Goal: Communication & Community: Ask a question

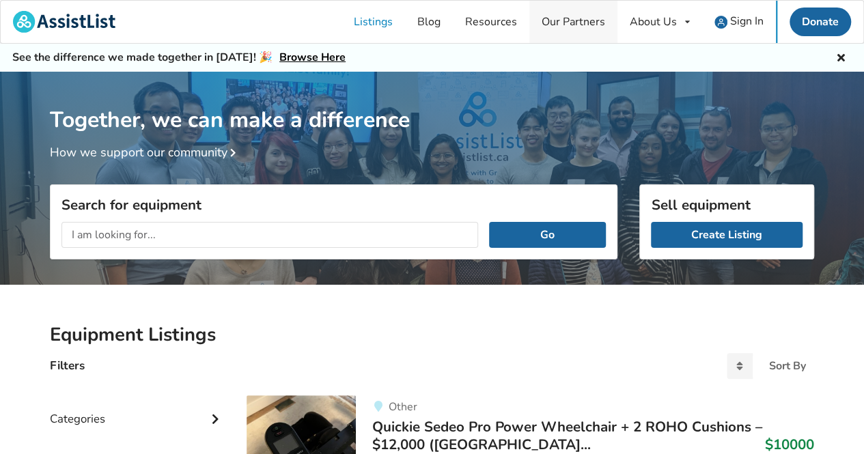
click at [573, 25] on link "Our Partners" at bounding box center [574, 22] width 88 height 42
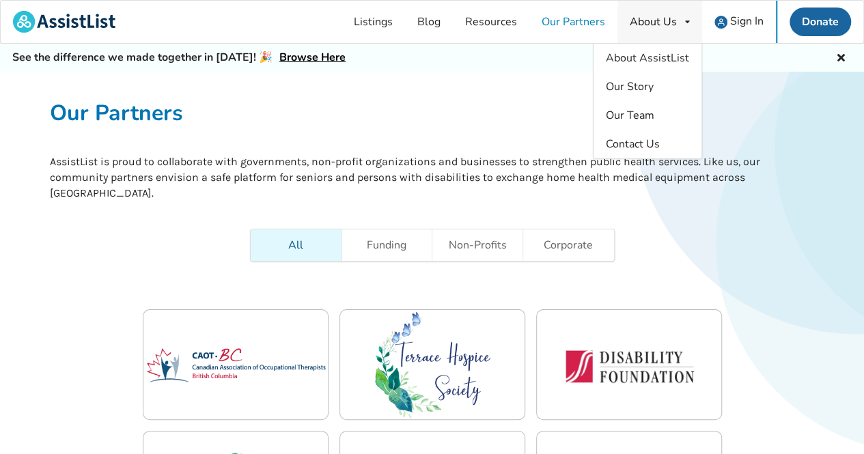
click at [688, 16] on div "About Us About AssistList Our Story Our Team Contact Us" at bounding box center [660, 22] width 85 height 42
click at [623, 111] on span "Our Team" at bounding box center [630, 115] width 49 height 15
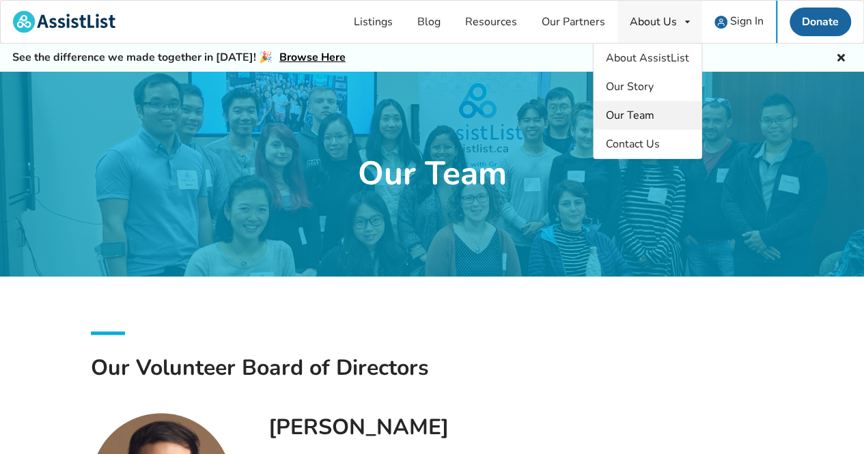
click at [627, 114] on span "Our Team" at bounding box center [630, 115] width 49 height 15
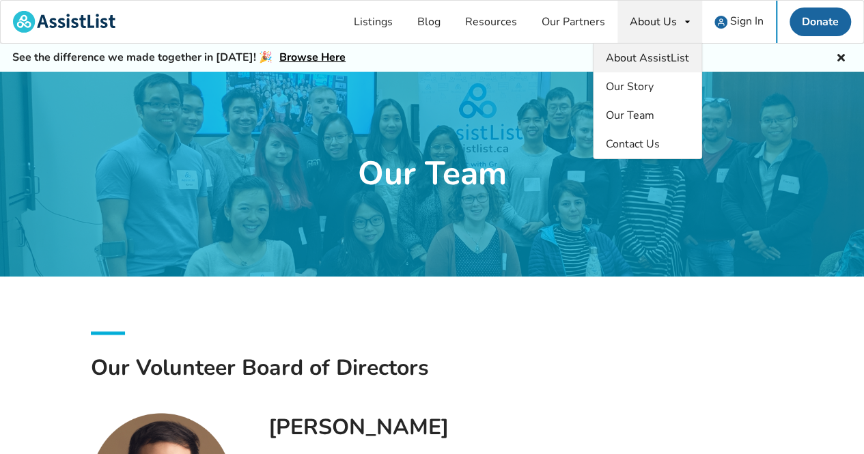
click at [629, 59] on span "About AssistList" at bounding box center [647, 58] width 83 height 15
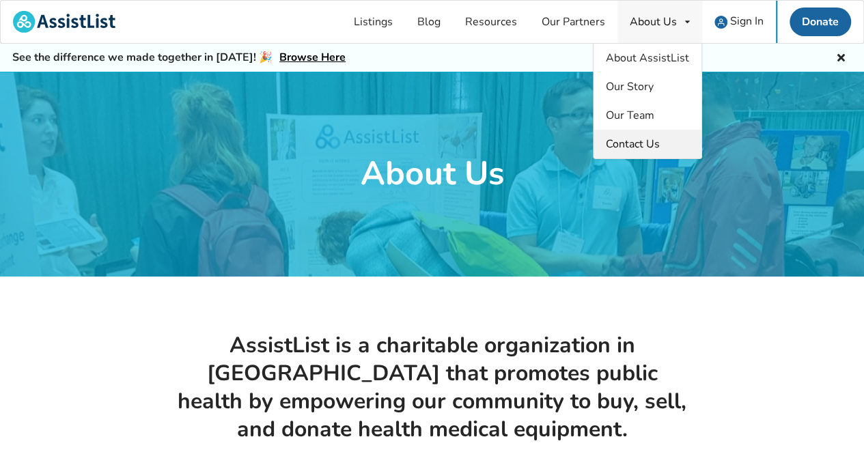
click at [635, 151] on link "Contact Us" at bounding box center [648, 144] width 108 height 29
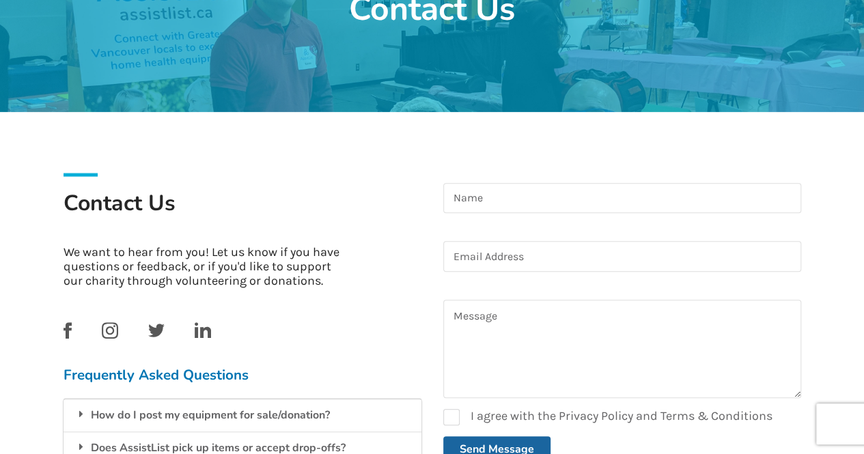
scroll to position [158, 0]
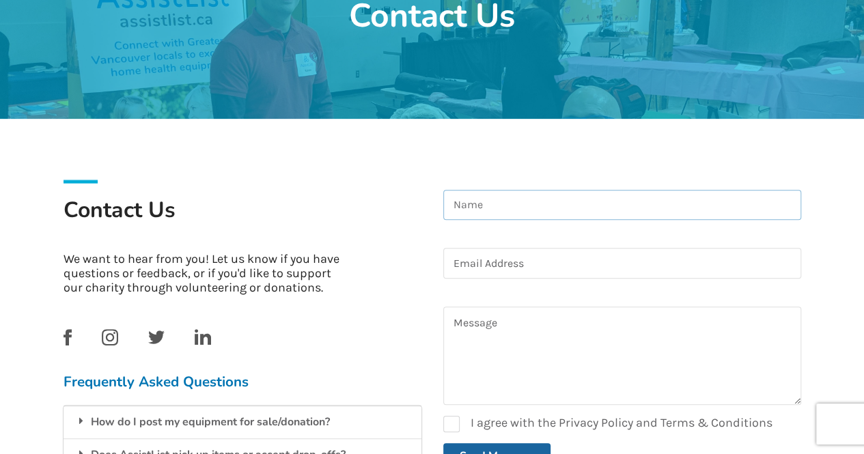
click at [594, 203] on input at bounding box center [622, 205] width 358 height 31
type input "r"
type input "[PERSON_NAME]"
click at [569, 258] on input at bounding box center [622, 263] width 358 height 31
type input "[EMAIL_ADDRESS][DOMAIN_NAME]"
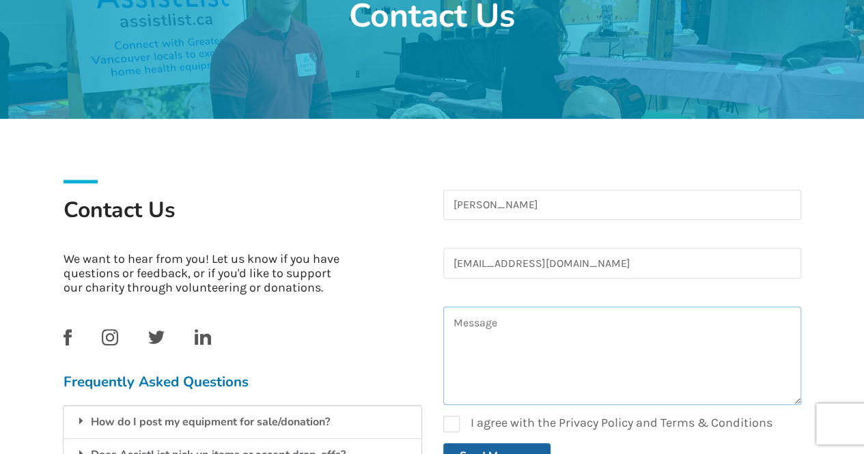
click at [529, 336] on textarea at bounding box center [622, 356] width 358 height 98
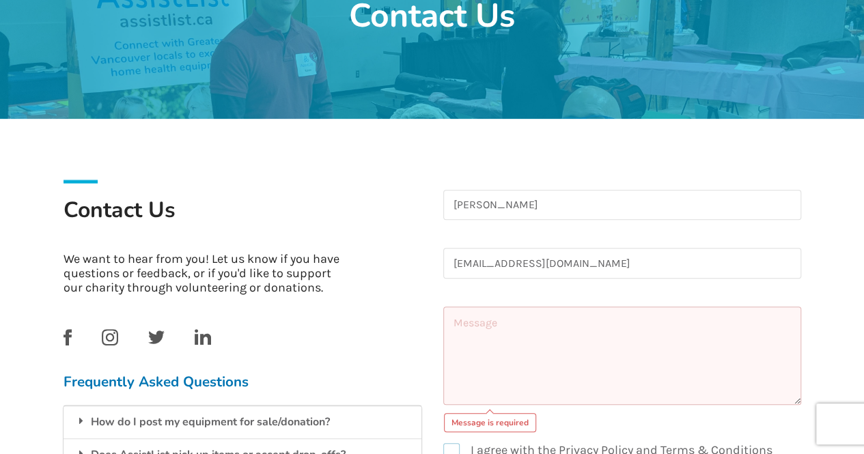
click at [452, 424] on form "[PERSON_NAME] [PERSON_NAME][EMAIL_ADDRESS][DOMAIN_NAME] Message is required 0cA…" at bounding box center [622, 343] width 358 height 307
click at [484, 315] on textarea at bounding box center [622, 356] width 358 height 98
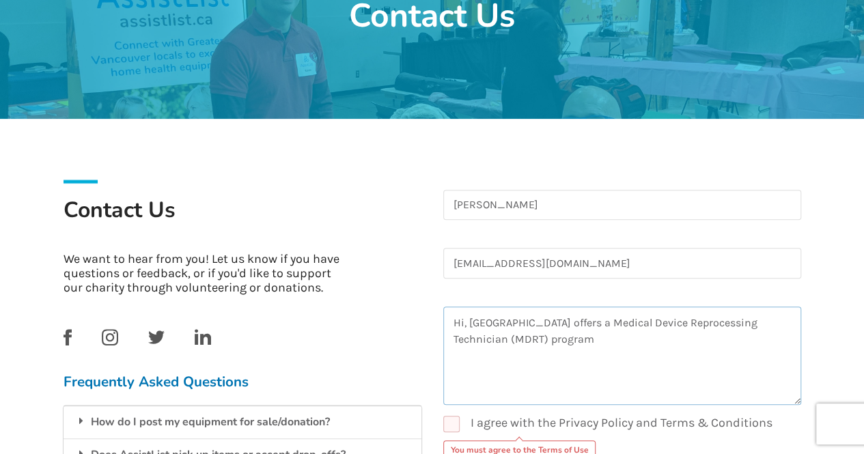
click at [673, 340] on textarea "Hi, [GEOGRAPHIC_DATA] offers a Medical Device Reprocessing Technician (MDRT) pr…" at bounding box center [622, 356] width 358 height 98
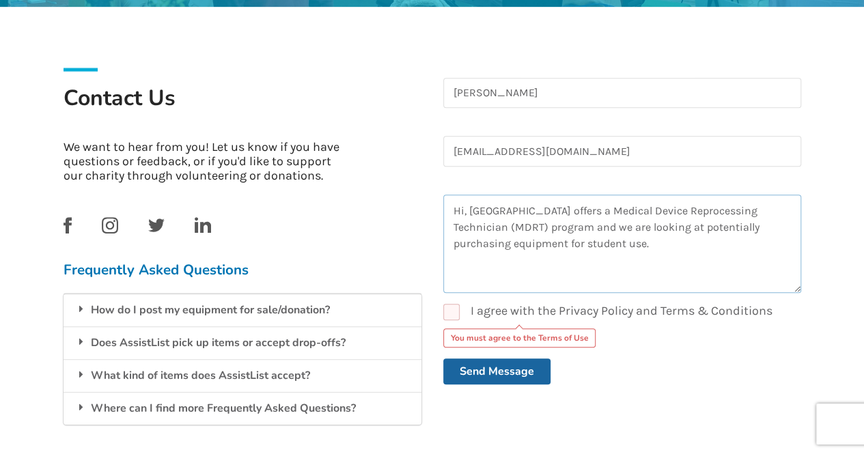
scroll to position [301, 0]
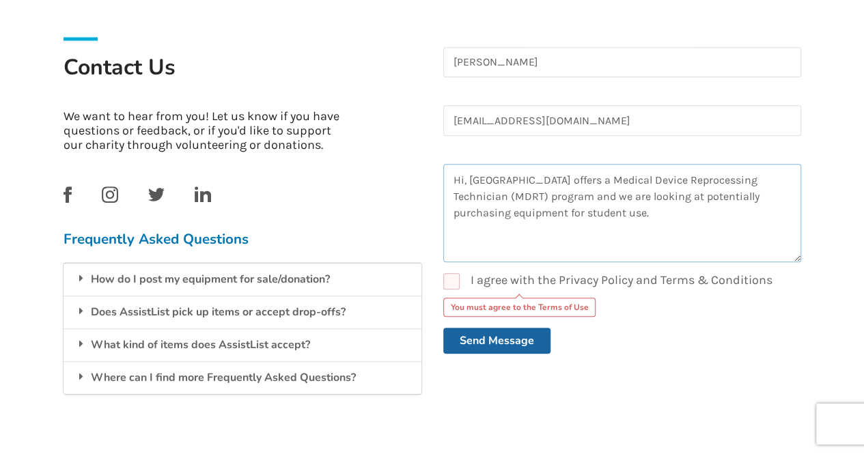
type textarea "Hi, [GEOGRAPHIC_DATA] offers a Medical Device Reprocessing Technician (MDRT) pr…"
click at [463, 285] on label "I agree with the Privacy Policy and Terms & Conditions" at bounding box center [607, 281] width 329 height 16
checkbox input "true"
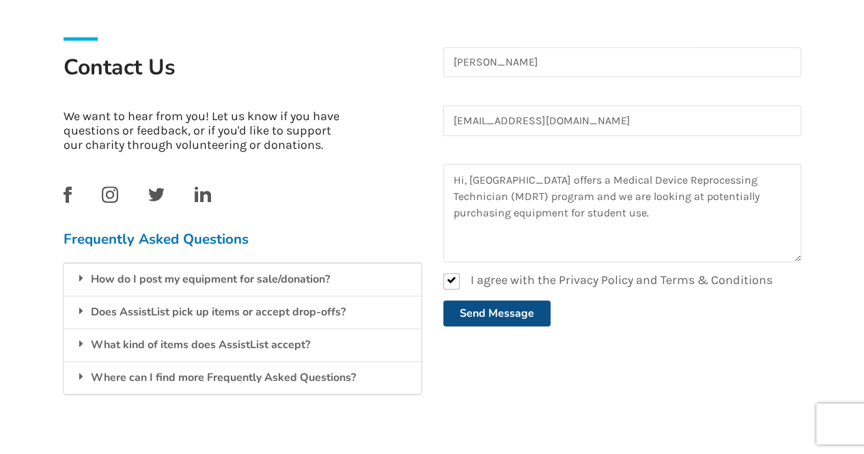
click at [484, 316] on button "Send Message" at bounding box center [496, 314] width 107 height 26
checkbox input "false"
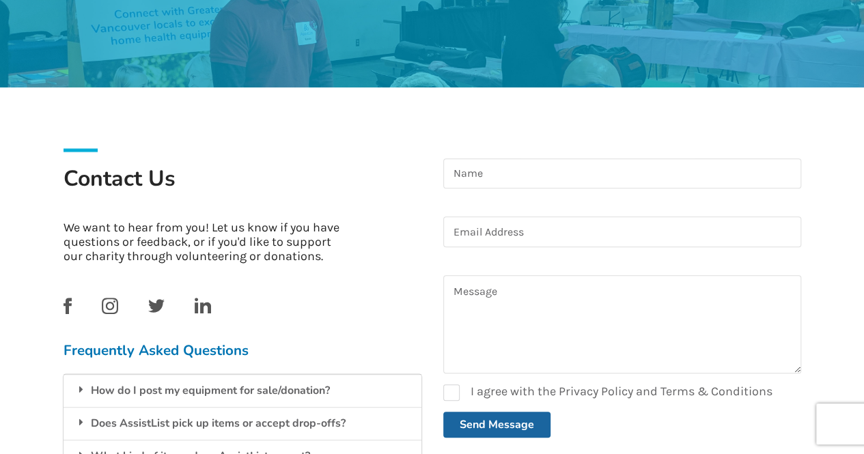
scroll to position [0, 0]
